Goal: Task Accomplishment & Management: Manage account settings

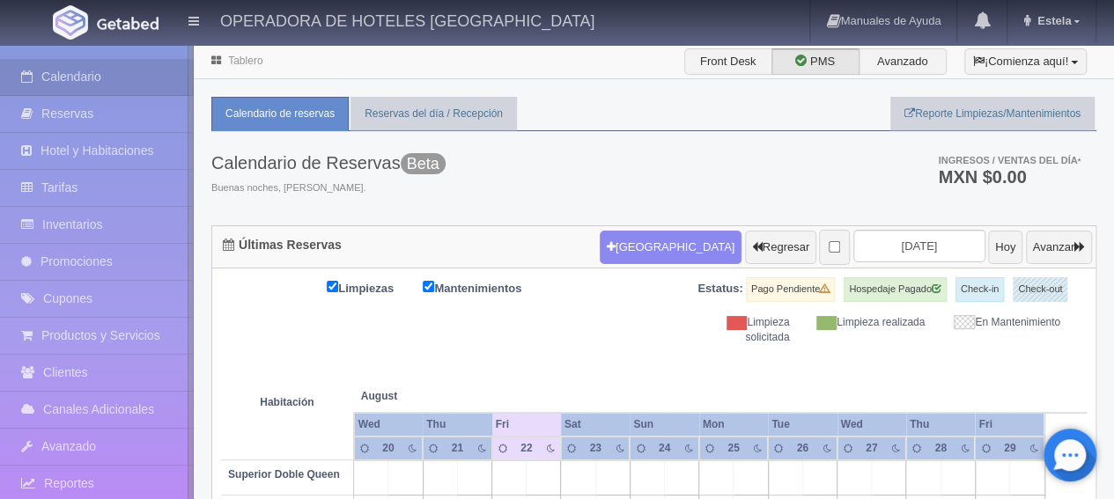
click at [111, 225] on link "Inventarios" at bounding box center [97, 225] width 194 height 36
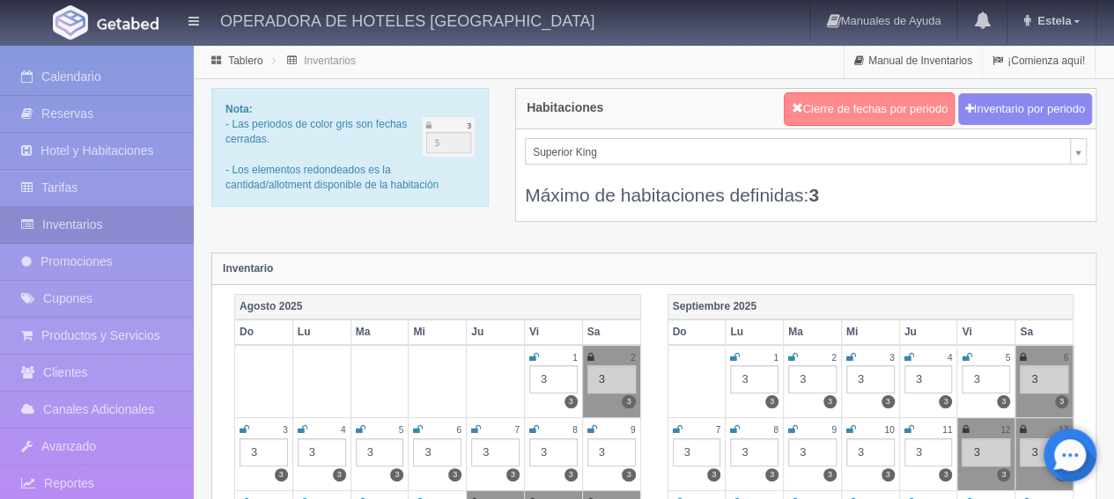
click at [874, 100] on button "Cierre de fechas por periodo" at bounding box center [869, 108] width 171 height 33
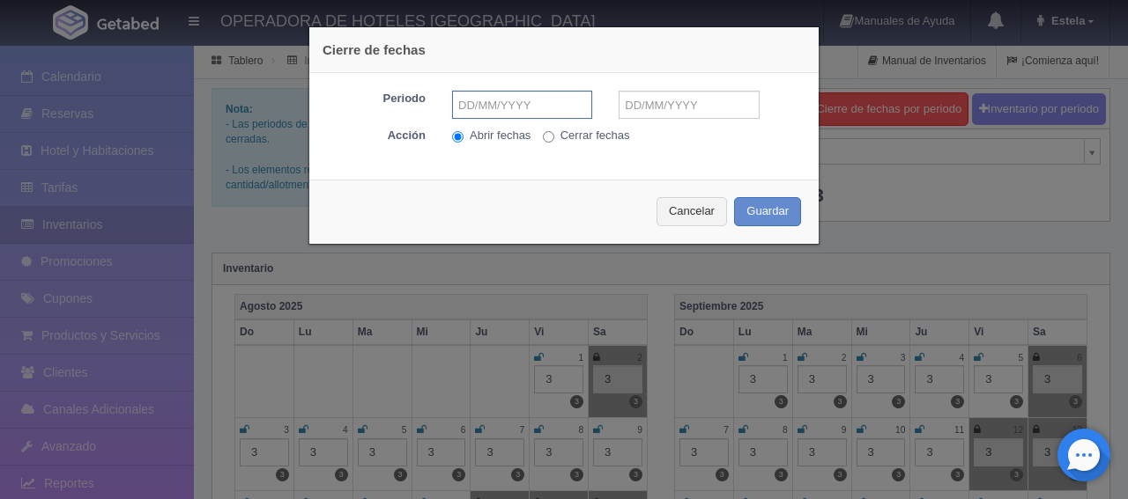
click at [452, 104] on input "text" at bounding box center [522, 105] width 140 height 28
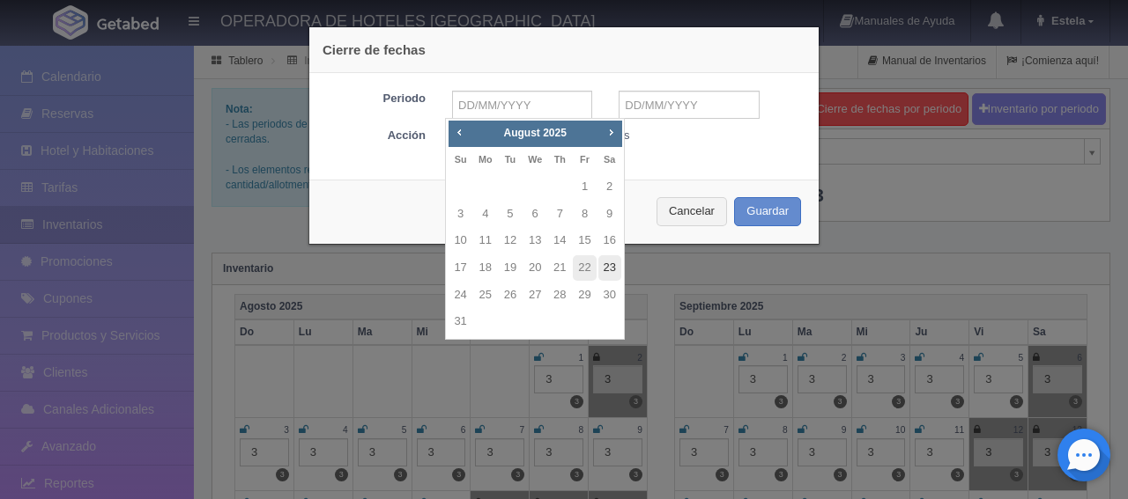
click at [612, 272] on link "23" at bounding box center [609, 268] width 23 height 26
type input "[DATE]"
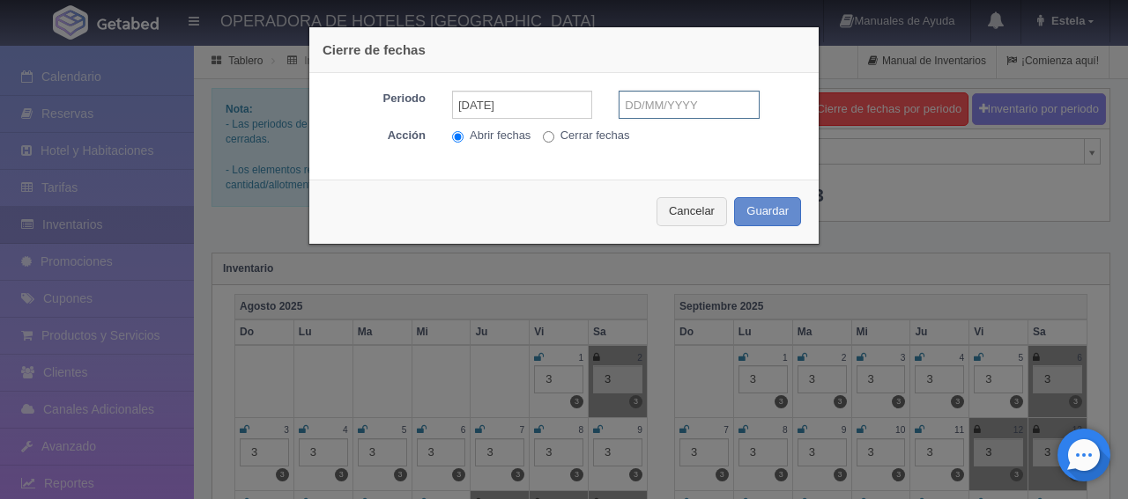
click at [655, 114] on input "text" at bounding box center [688, 105] width 140 height 28
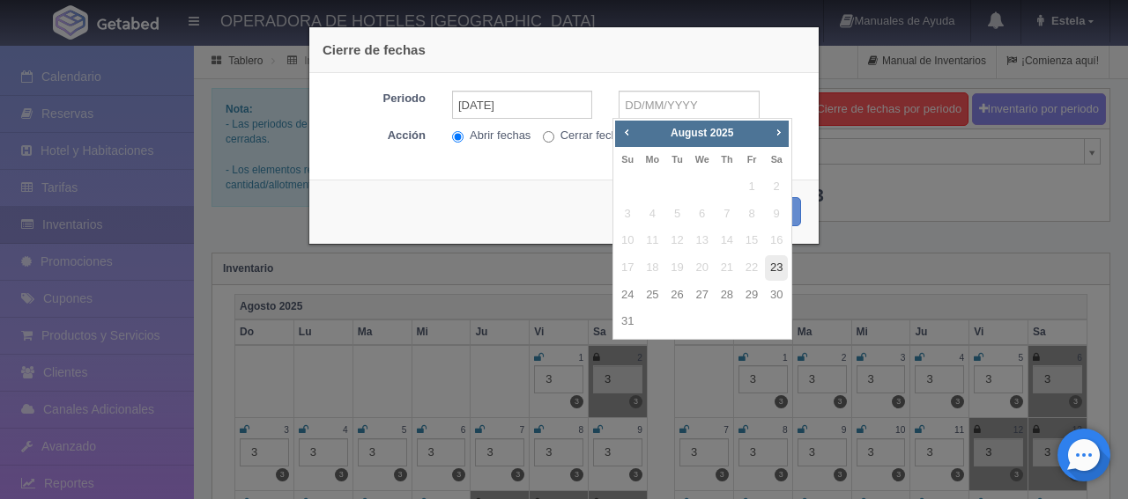
click at [772, 269] on link "23" at bounding box center [776, 268] width 23 height 26
type input "[DATE]"
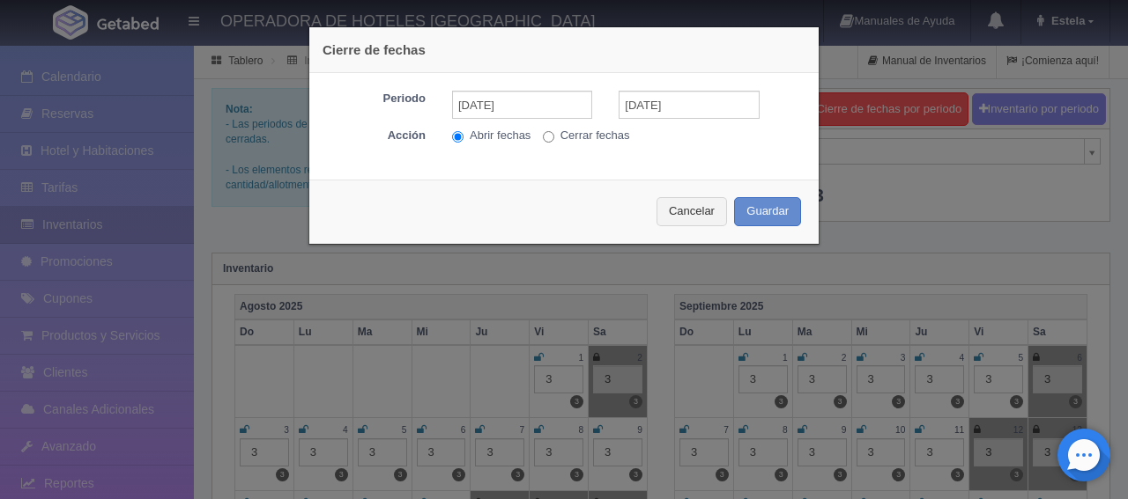
click at [543, 131] on input "Cerrar fechas" at bounding box center [548, 136] width 11 height 11
radio input "true"
click at [777, 214] on button "Guardar" at bounding box center [767, 211] width 67 height 29
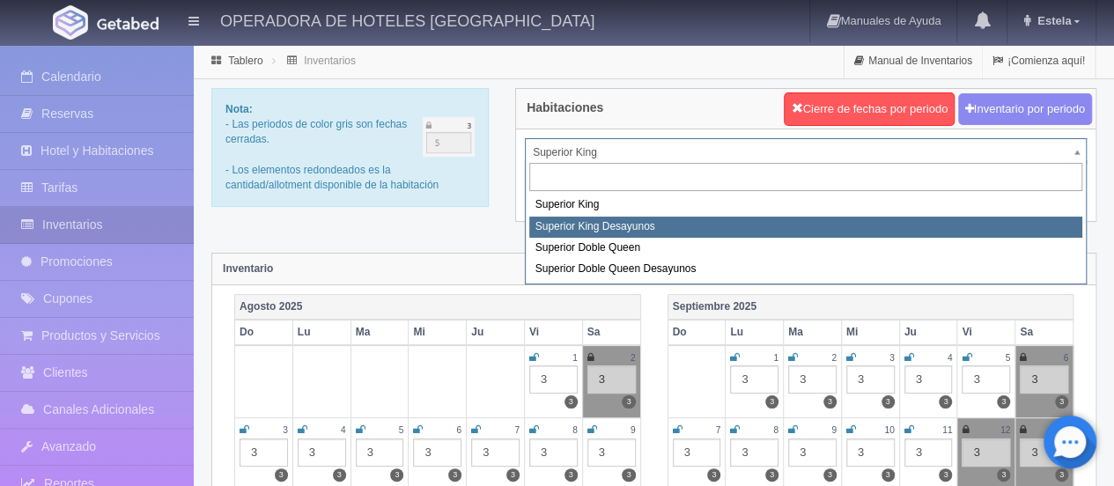
select select "2000"
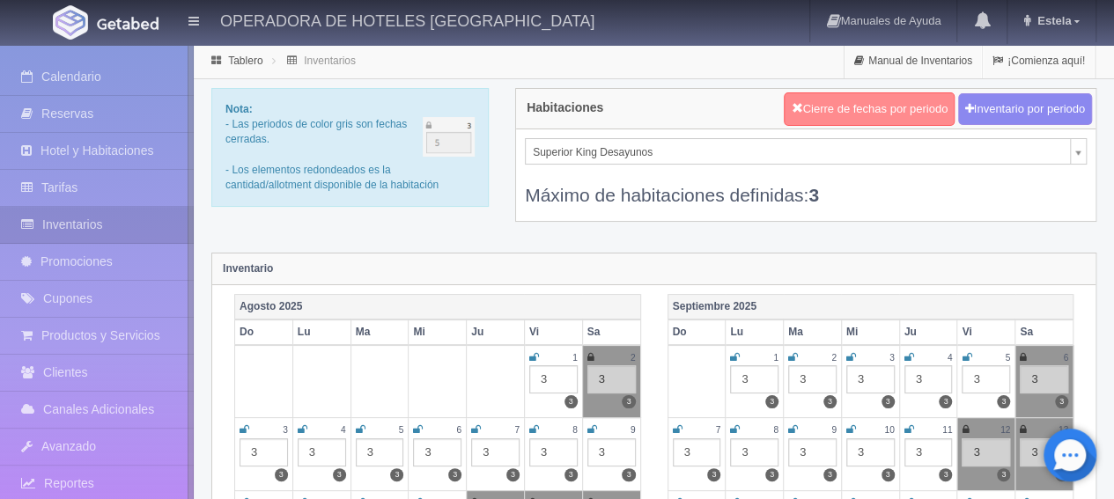
click at [830, 107] on button "Cierre de fechas por periodo" at bounding box center [869, 108] width 171 height 33
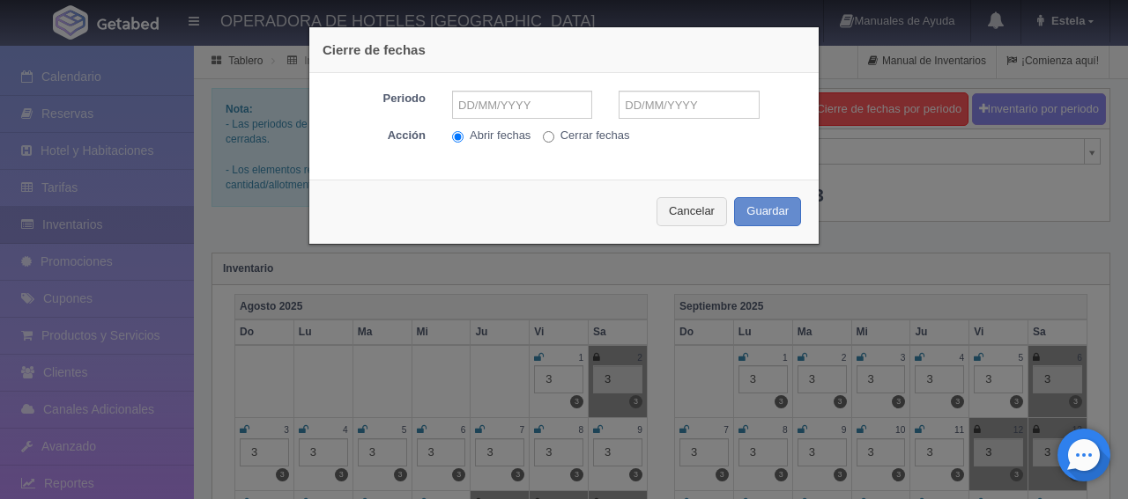
click at [544, 138] on input "Cerrar fechas" at bounding box center [548, 136] width 11 height 11
radio input "true"
click at [525, 103] on input "text" at bounding box center [522, 105] width 140 height 28
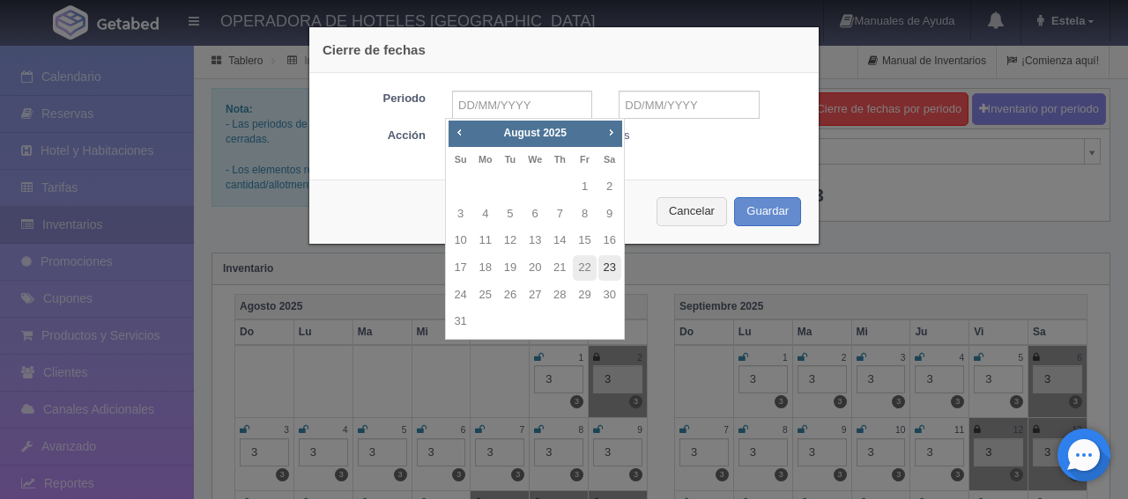
click at [606, 268] on link "23" at bounding box center [609, 268] width 23 height 26
type input "[DATE]"
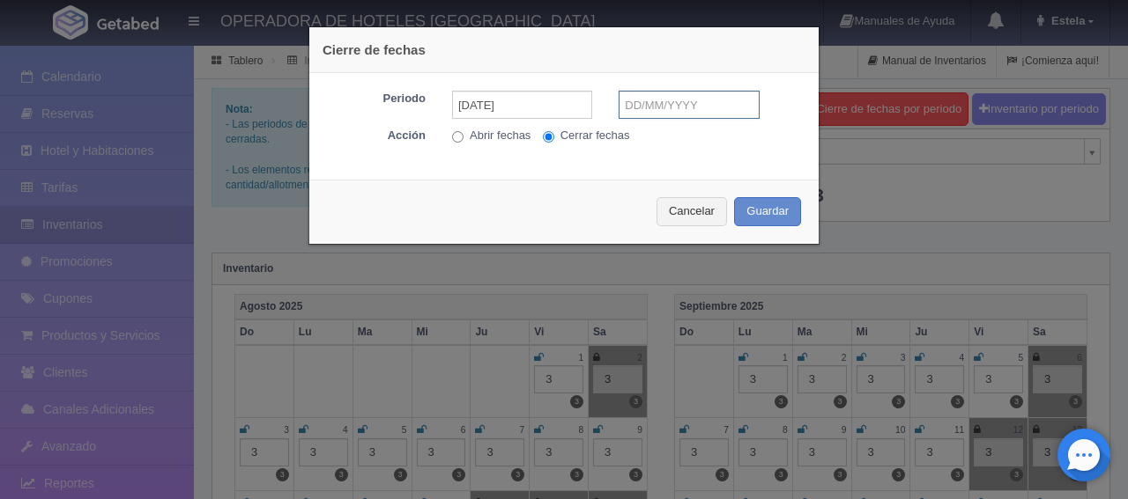
click at [652, 111] on input "text" at bounding box center [688, 105] width 140 height 28
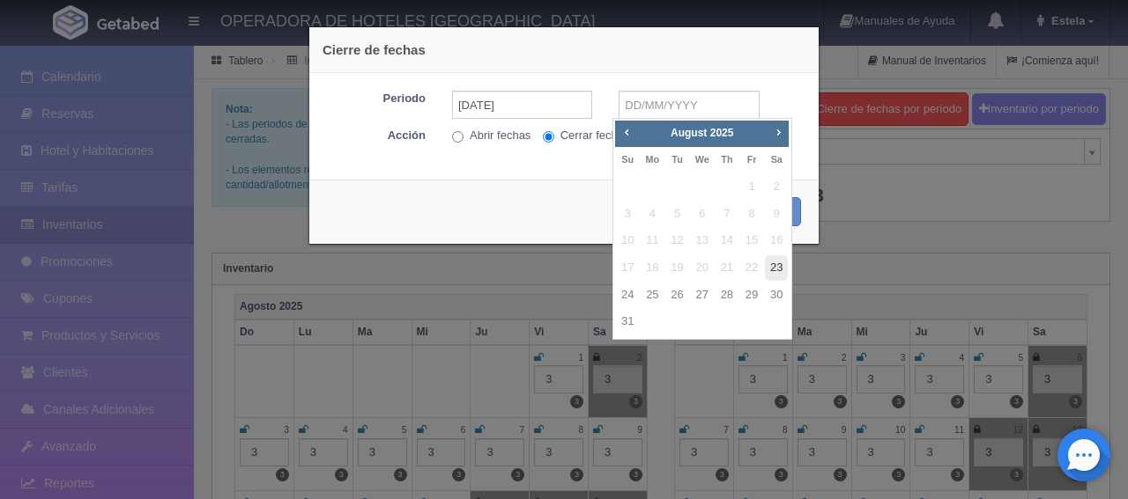
click at [781, 270] on link "23" at bounding box center [776, 268] width 23 height 26
type input "[DATE]"
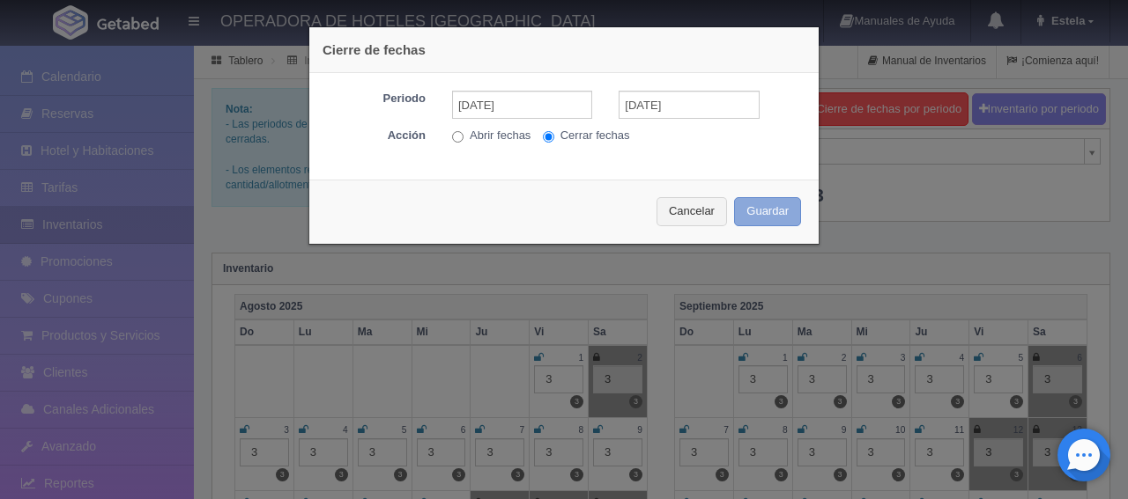
click at [754, 211] on button "Guardar" at bounding box center [767, 211] width 67 height 29
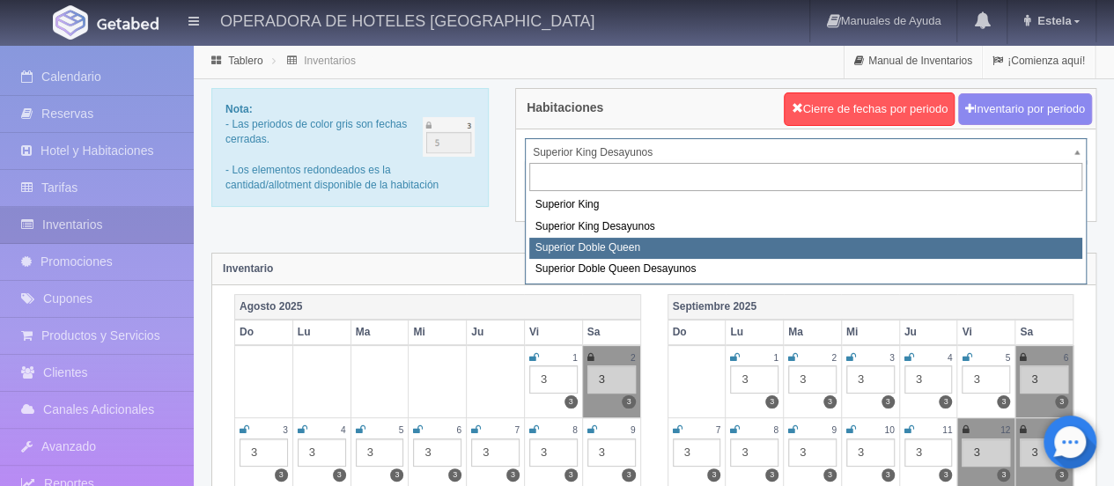
select select "2001"
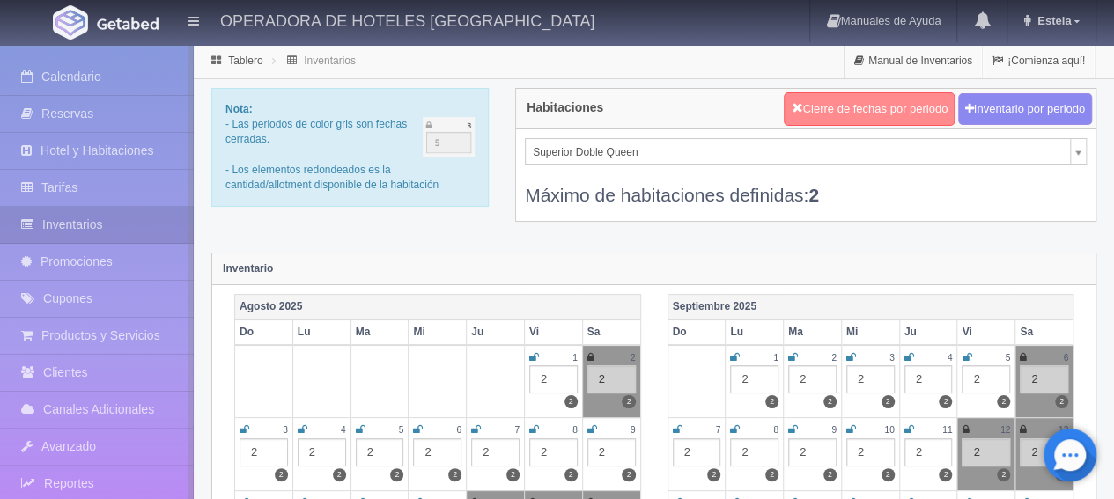
click at [830, 105] on button "Cierre de fechas por periodo" at bounding box center [869, 108] width 171 height 33
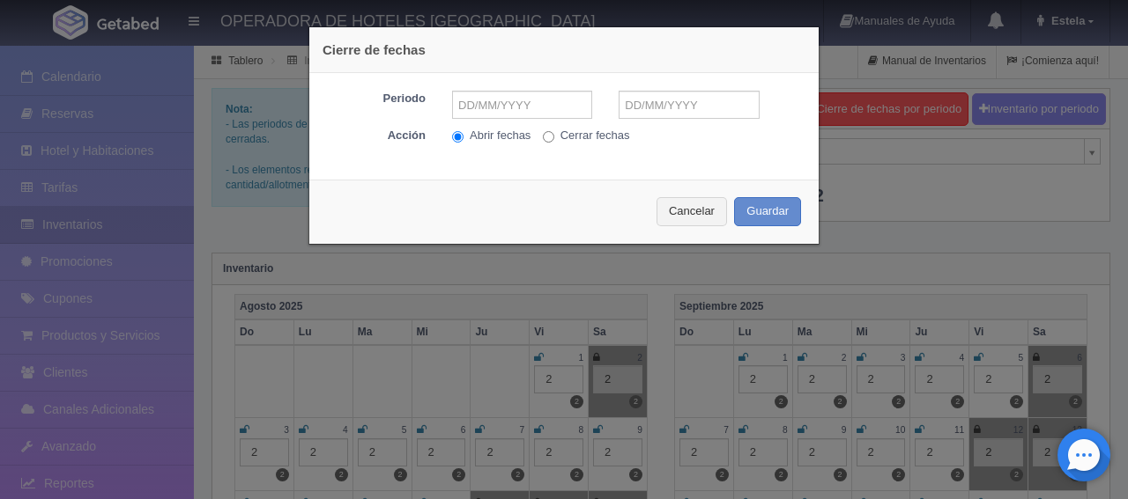
click at [543, 135] on input "Cerrar fechas" at bounding box center [548, 136] width 11 height 11
radio input "true"
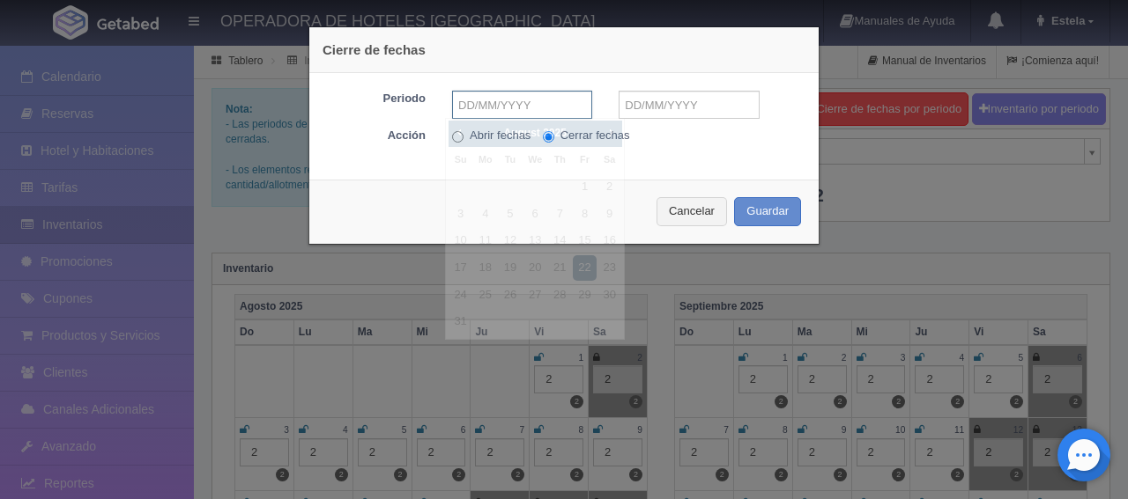
click at [510, 97] on input "text" at bounding box center [522, 105] width 140 height 28
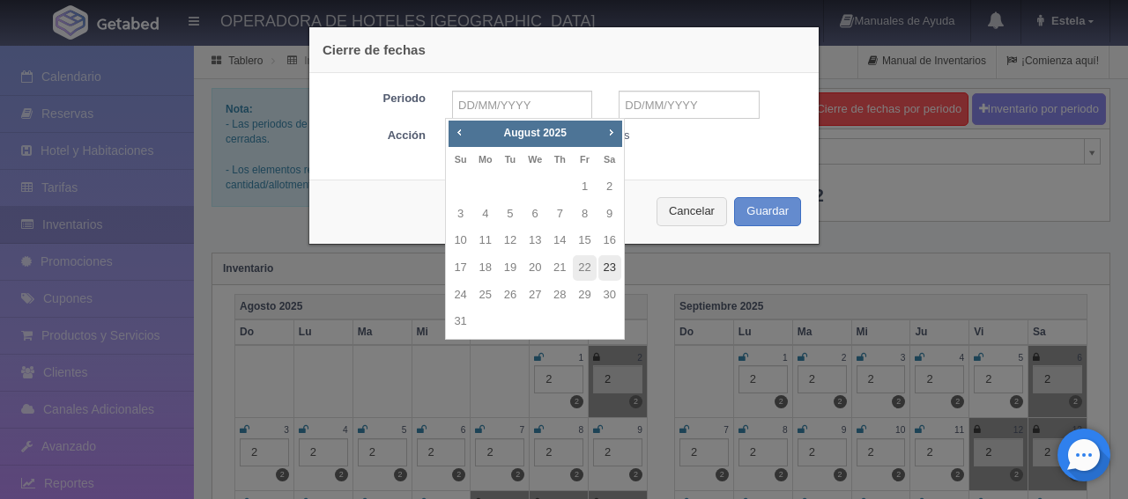
click at [609, 264] on link "23" at bounding box center [609, 268] width 23 height 26
type input "[DATE]"
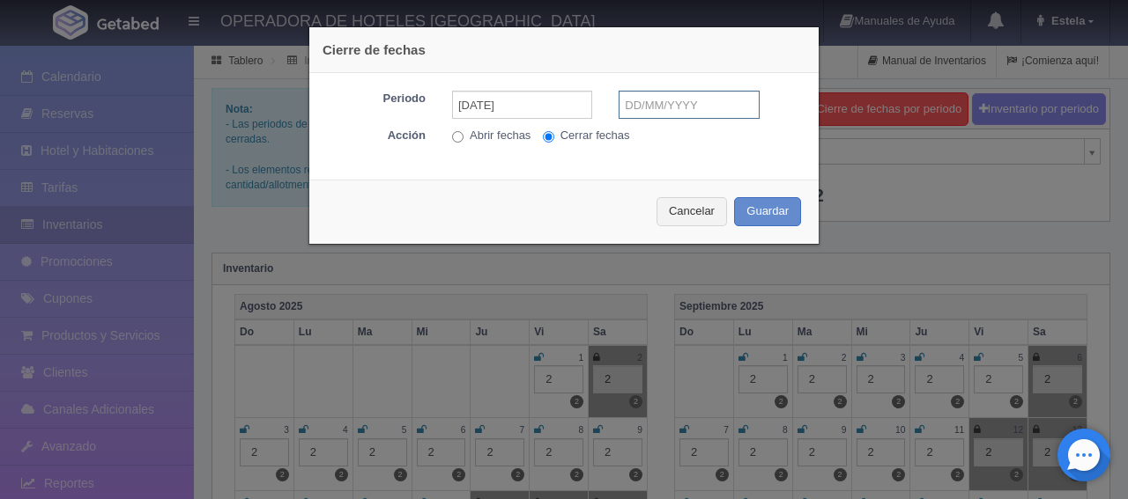
click at [677, 107] on input "text" at bounding box center [688, 105] width 140 height 28
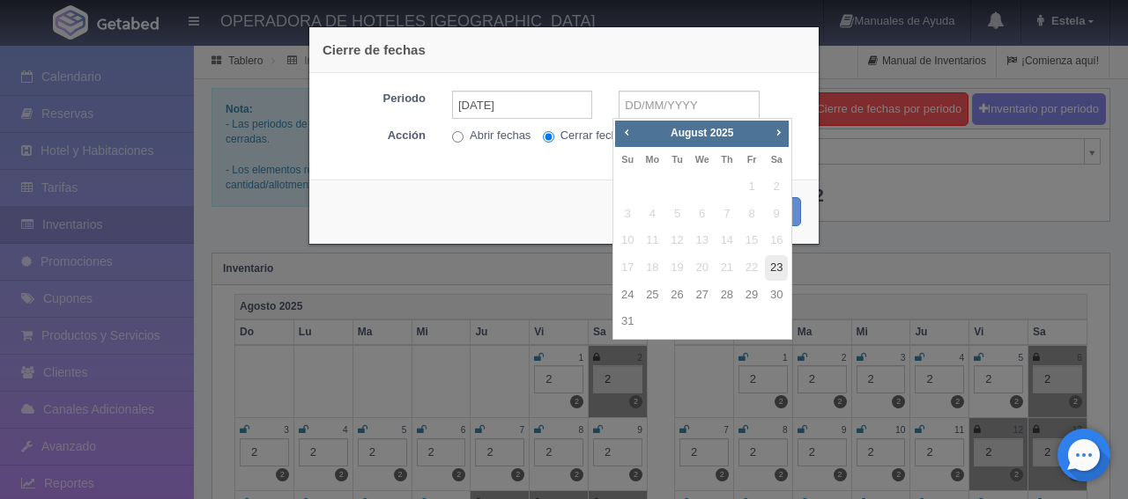
click at [768, 270] on link "23" at bounding box center [776, 268] width 23 height 26
type input "[DATE]"
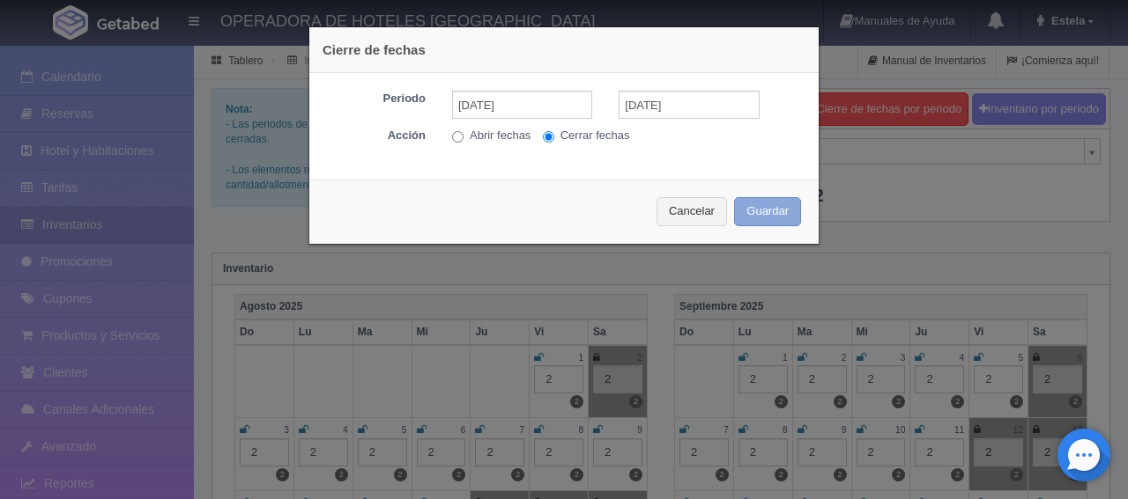
click at [758, 207] on button "Guardar" at bounding box center [767, 211] width 67 height 29
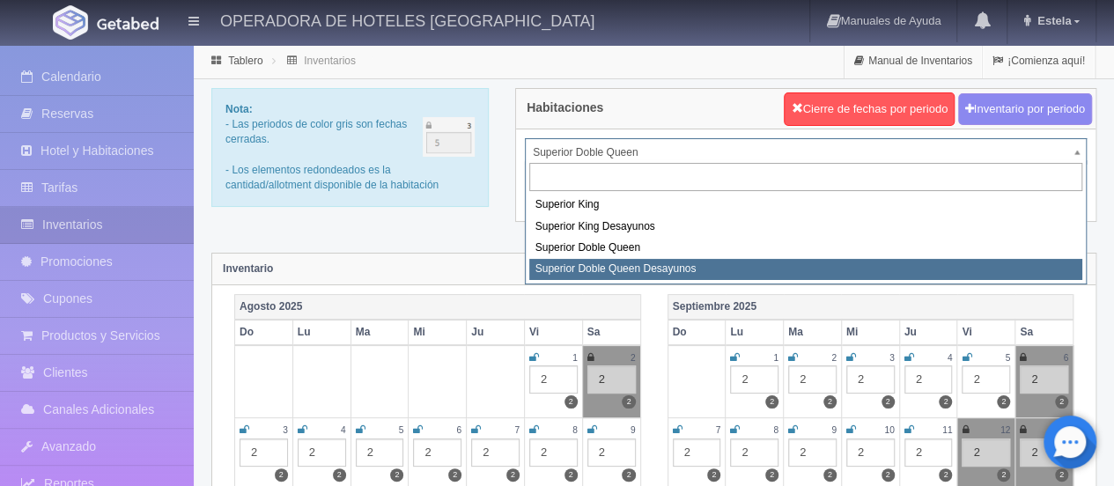
select select "2031"
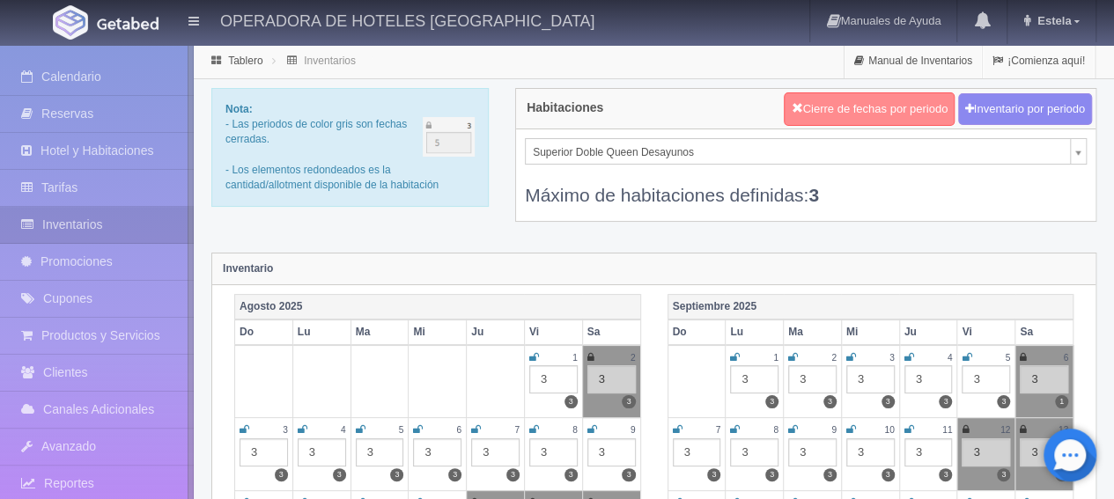
click at [823, 115] on button "Cierre de fechas por periodo" at bounding box center [869, 108] width 171 height 33
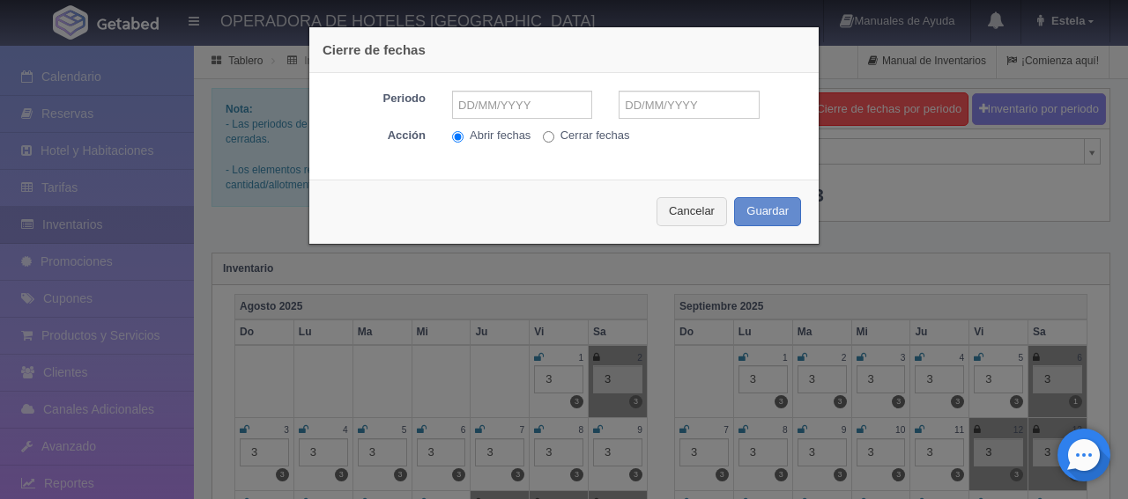
click at [543, 140] on input "Cerrar fechas" at bounding box center [548, 136] width 11 height 11
radio input "true"
click at [494, 100] on input "text" at bounding box center [522, 105] width 140 height 28
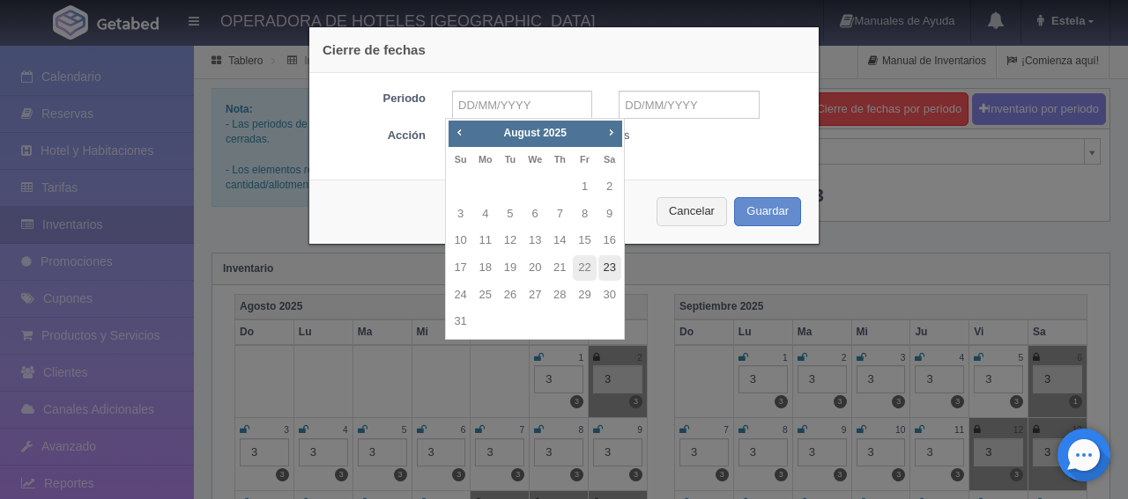
click at [611, 265] on link "23" at bounding box center [609, 268] width 23 height 26
type input "[DATE]"
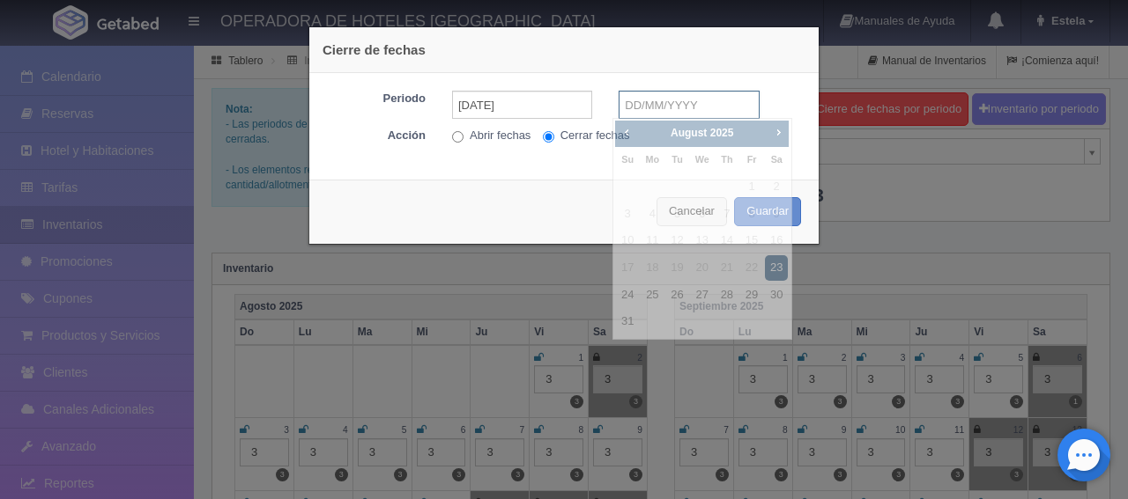
click at [648, 103] on input "text" at bounding box center [688, 105] width 140 height 28
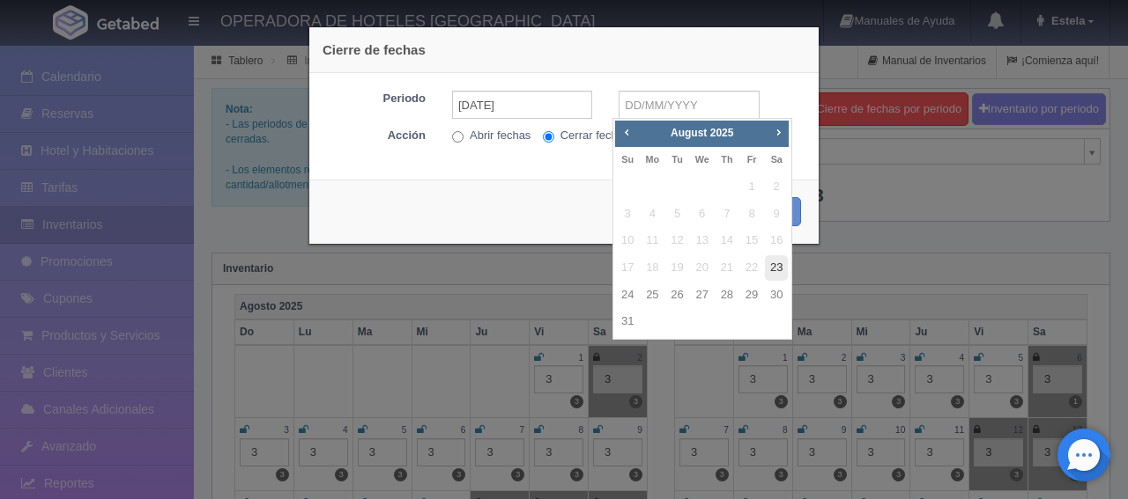
click at [768, 266] on link "23" at bounding box center [776, 268] width 23 height 26
type input "[DATE]"
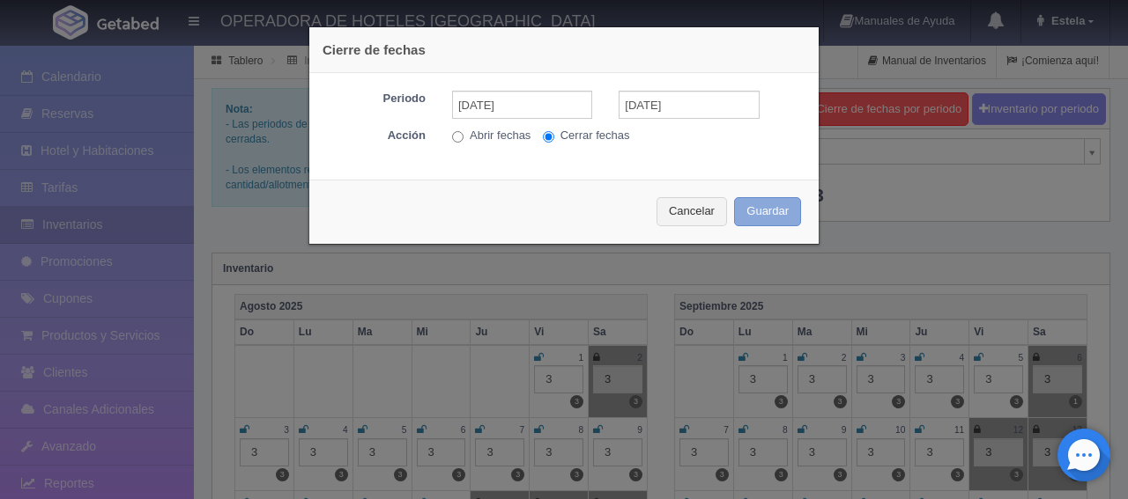
click at [760, 206] on button "Guardar" at bounding box center [767, 211] width 67 height 29
